Goal: Transaction & Acquisition: Book appointment/travel/reservation

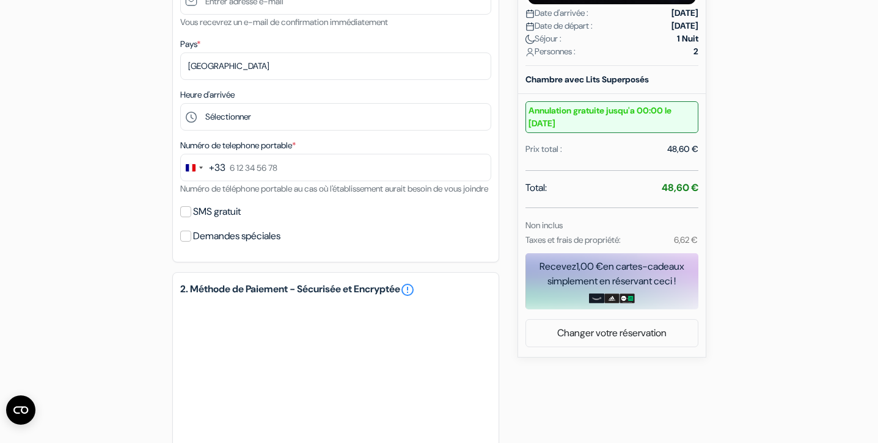
scroll to position [329, 0]
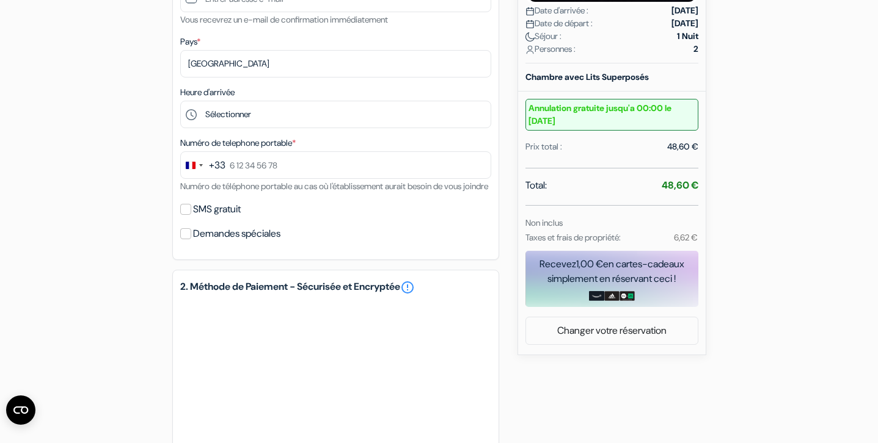
click at [544, 240] on small "Taxes et frais de propriété:" at bounding box center [572, 237] width 95 height 11
click at [574, 233] on small "Taxes et frais de propriété:" at bounding box center [572, 237] width 95 height 11
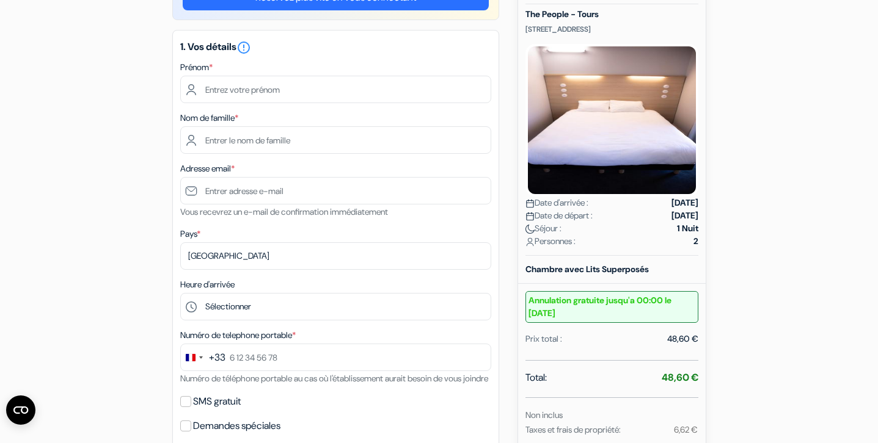
scroll to position [86, 0]
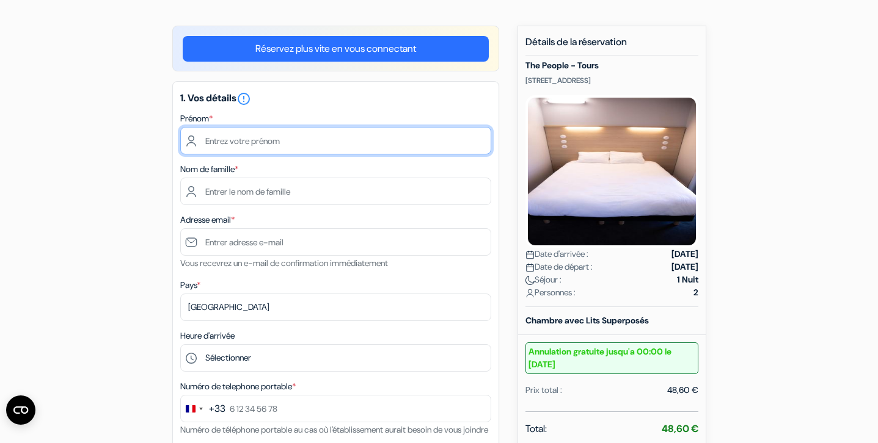
click at [353, 133] on input "text" at bounding box center [335, 140] width 311 height 27
type input "Inès"
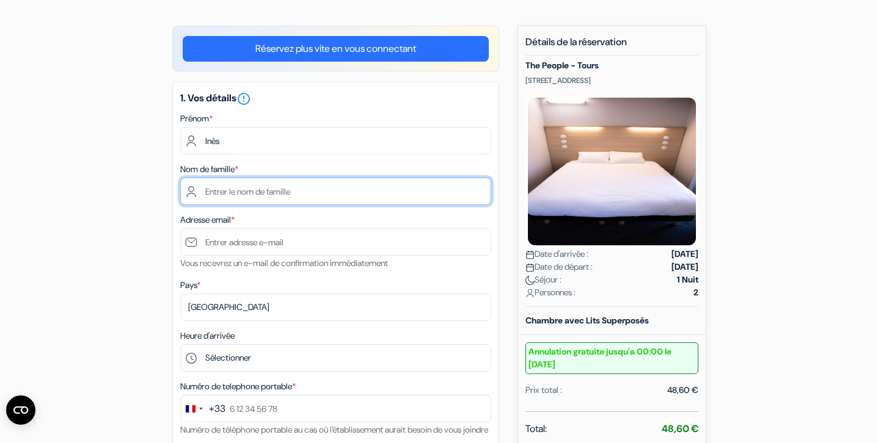
type input "[PERSON_NAME]"
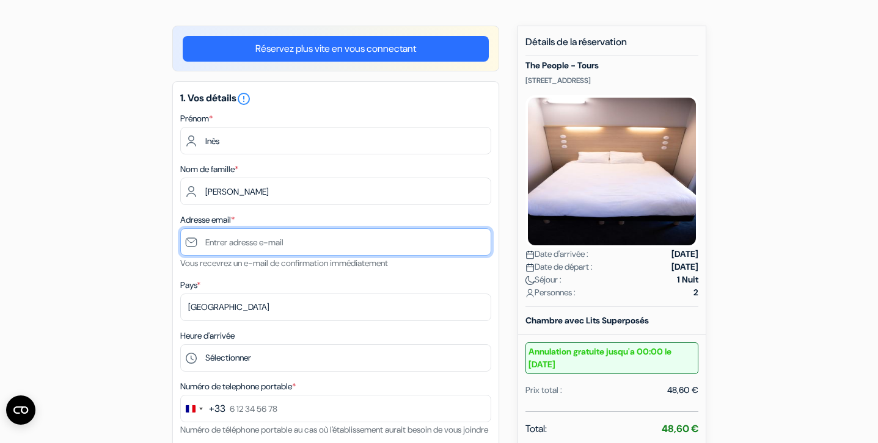
type input "[EMAIL_ADDRESS][DOMAIN_NAME]"
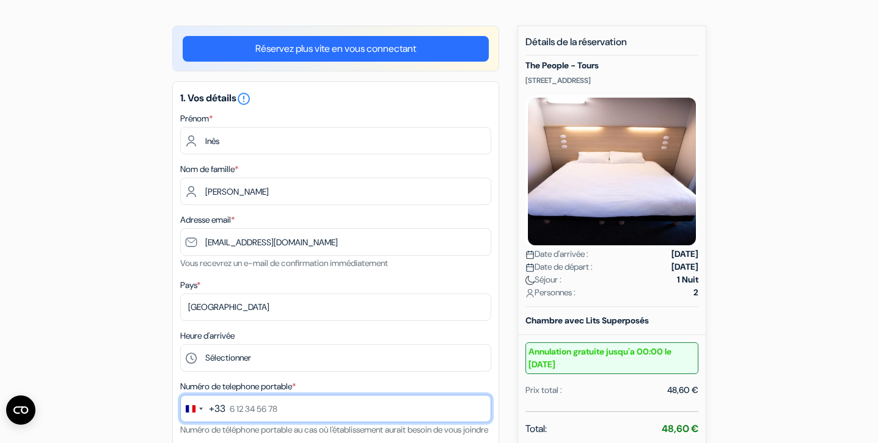
type input "0751625992"
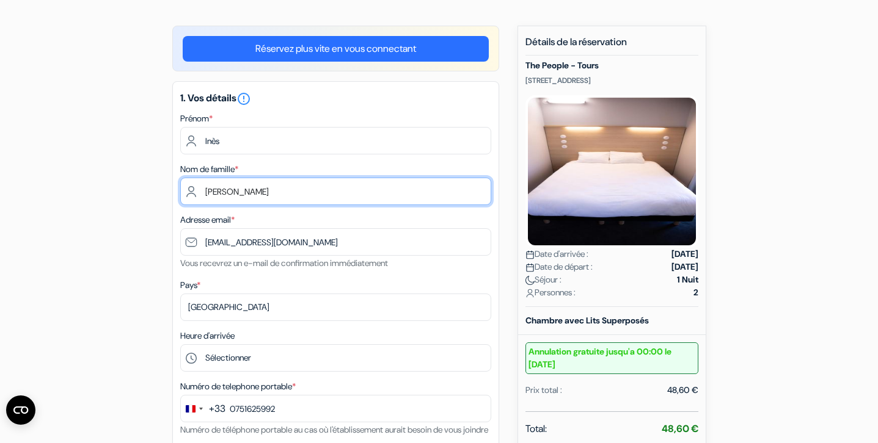
click at [290, 194] on input "[PERSON_NAME]" at bounding box center [335, 191] width 311 height 27
type input "LEBRETON"
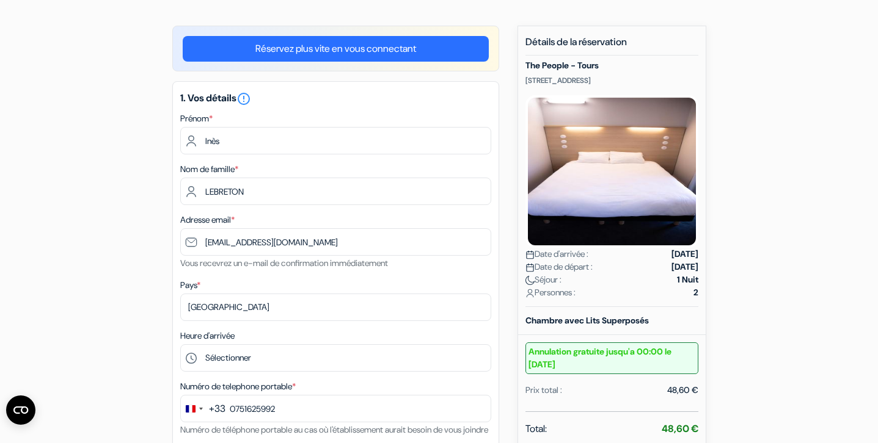
click at [219, 292] on div "Pays * Selectionner le pays Abkhazie [GEOGRAPHIC_DATA] [GEOGRAPHIC_DATA] [GEOGR…" at bounding box center [335, 299] width 311 height 43
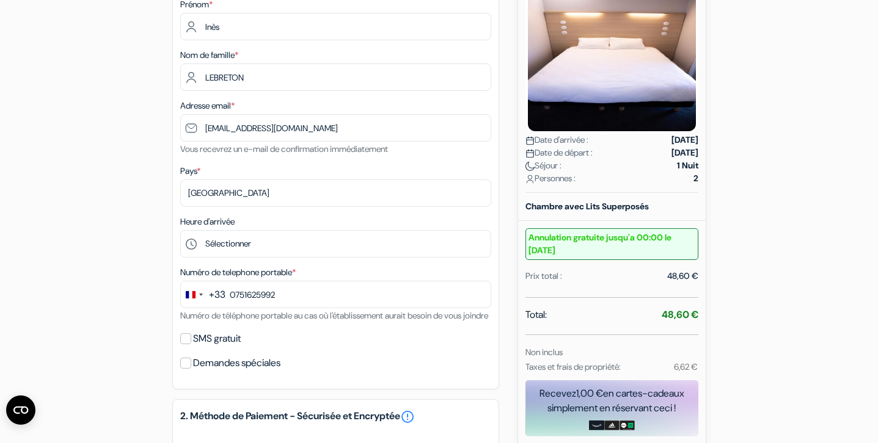
scroll to position [204, 0]
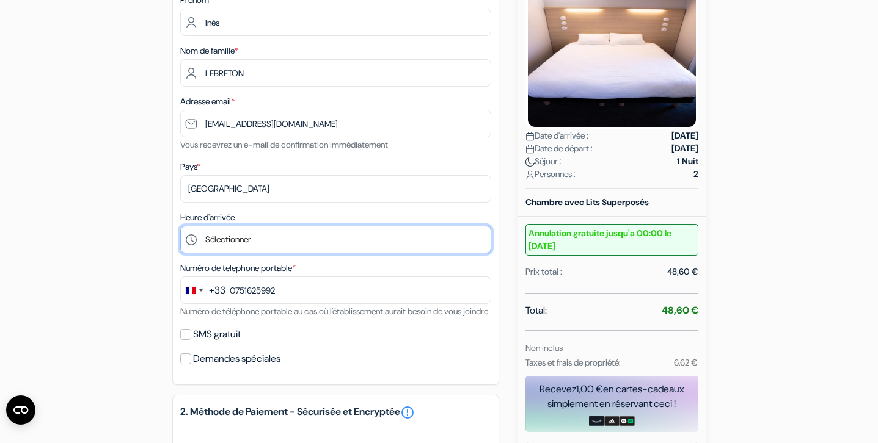
click at [269, 248] on select "Sélectionner 15:00 16:00 17:00 18:00 19:00 20:00 21:00 22:00 23:00" at bounding box center [335, 239] width 311 height 27
click at [296, 234] on select "Sélectionner 15:00 16:00 17:00 18:00 19:00 20:00 21:00 22:00 23:00" at bounding box center [335, 239] width 311 height 27
select select "18"
click at [180, 227] on select "Sélectionner 15:00 16:00 17:00 18:00 19:00 20:00 21:00 22:00 23:00" at bounding box center [335, 239] width 311 height 27
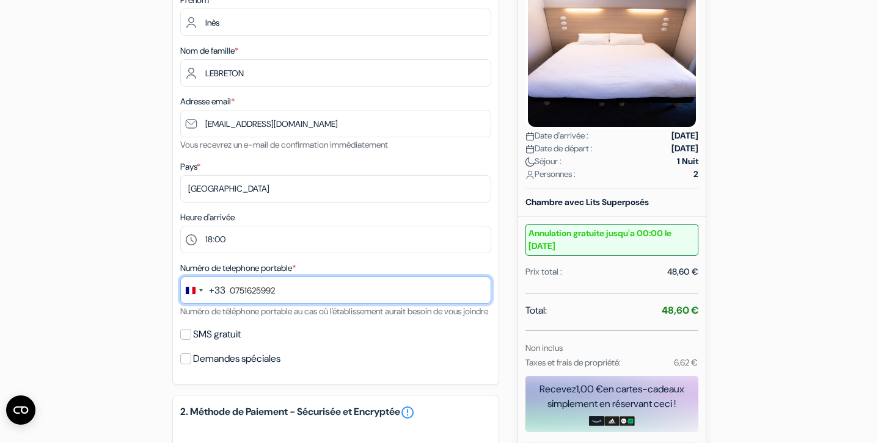
click at [275, 302] on input "0751625992" at bounding box center [335, 290] width 311 height 27
type input "6 68 42 54 53"
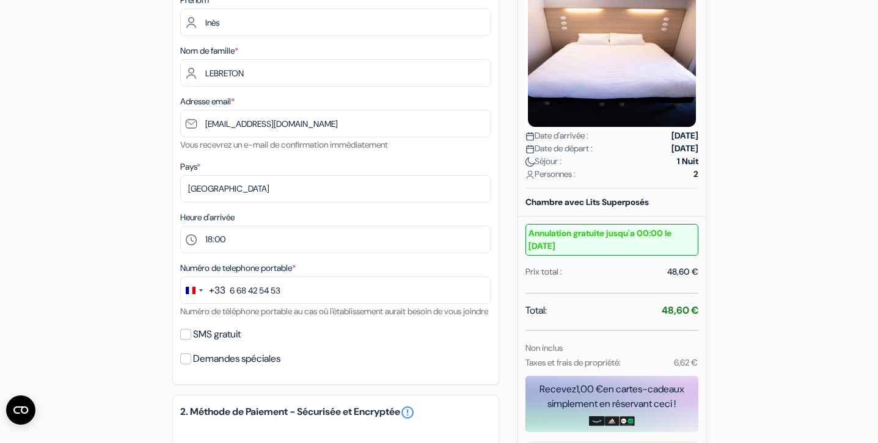
click at [269, 319] on div "Numéro de telephone portable * +33 244 results found No results found [GEOGRAPH…" at bounding box center [335, 290] width 311 height 58
click at [185, 340] on input "SMS gratuit" at bounding box center [185, 334] width 11 height 11
checkbox input "true"
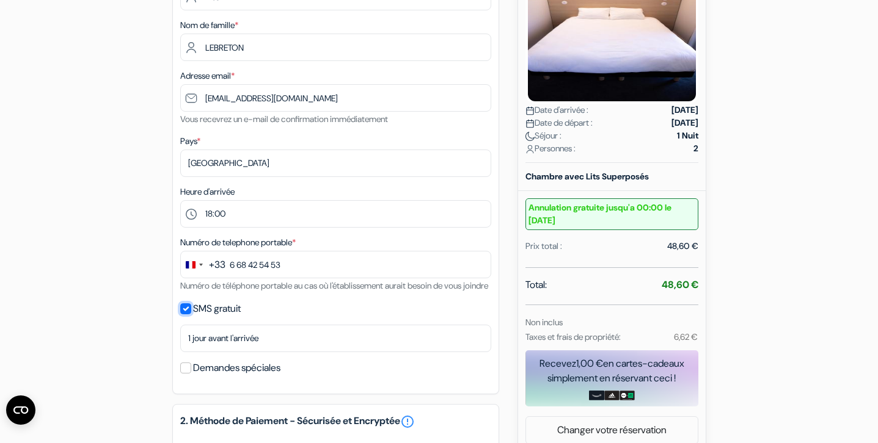
scroll to position [230, 0]
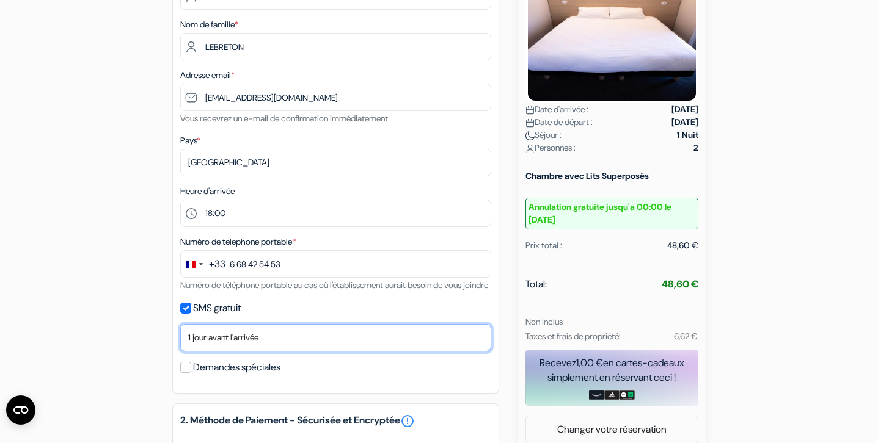
click at [258, 352] on select "Non merci Maintenant Le jour de votre arrivée 1 jour avant l'arrivée 2 jours av…" at bounding box center [335, 337] width 311 height 27
select select "0"
click at [180, 341] on select "Non merci Maintenant Le jour de votre arrivée 1 jour avant l'arrivée 2 jours av…" at bounding box center [335, 337] width 311 height 27
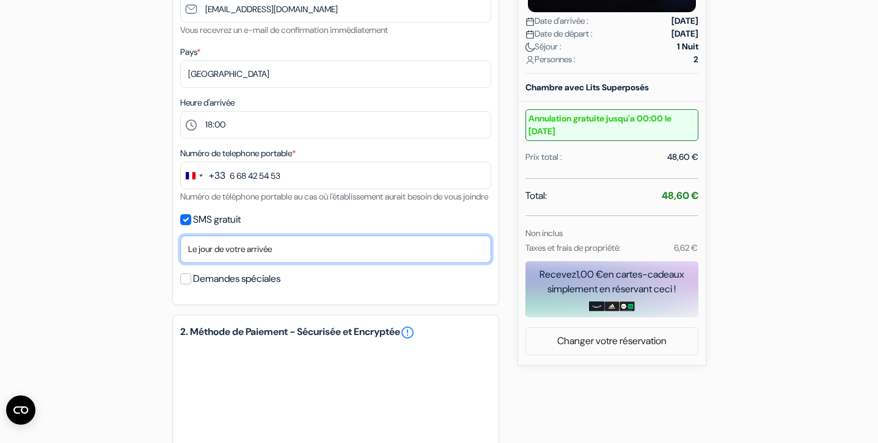
scroll to position [324, 0]
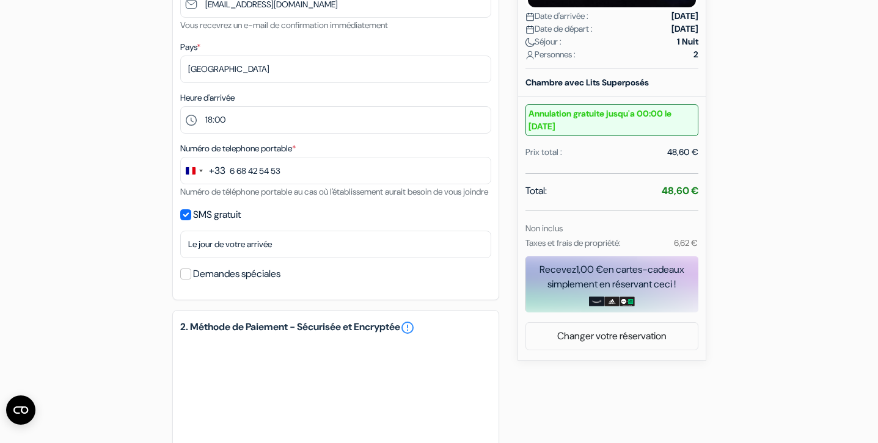
click at [257, 321] on div "Réservez plus vite en vous connectant 1. Vos détails error_outline Prénom * Inè…" at bounding box center [335, 252] width 327 height 931
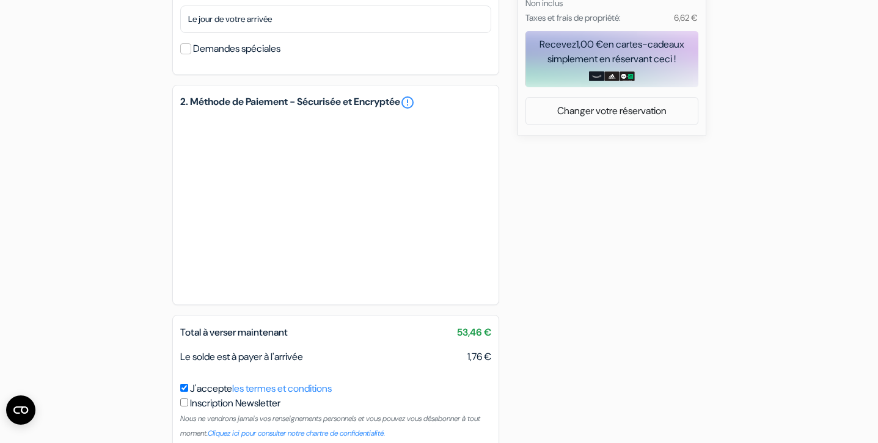
scroll to position [560, 0]
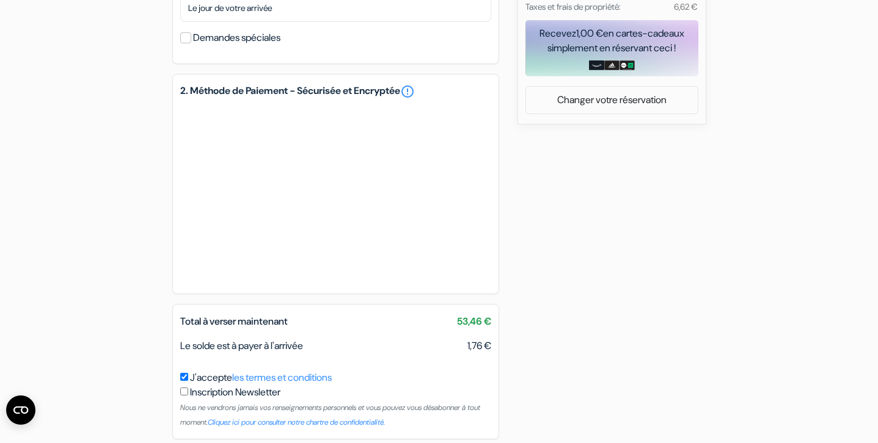
click at [562, 272] on div "add_box The People - Tours [STREET_ADDRESS] Détails de l'établissement X The Pe…" at bounding box center [439, 16] width 806 height 931
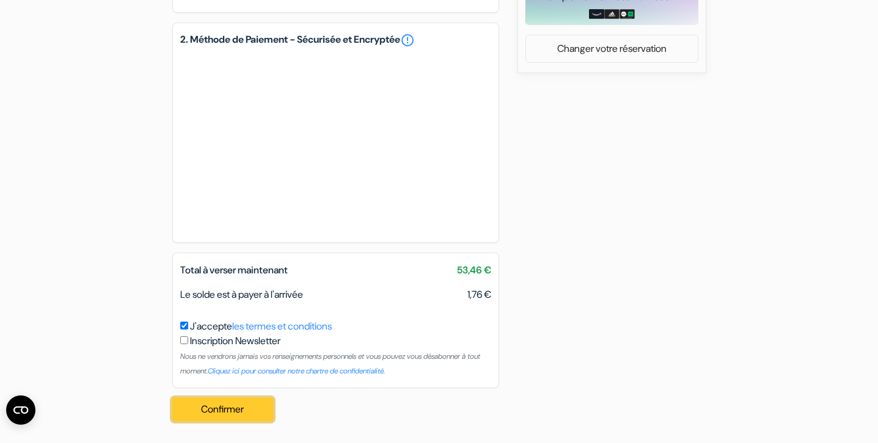
click at [233, 404] on button "Confirmer Loading..." at bounding box center [222, 409] width 101 height 23
